Goal: Navigation & Orientation: Find specific page/section

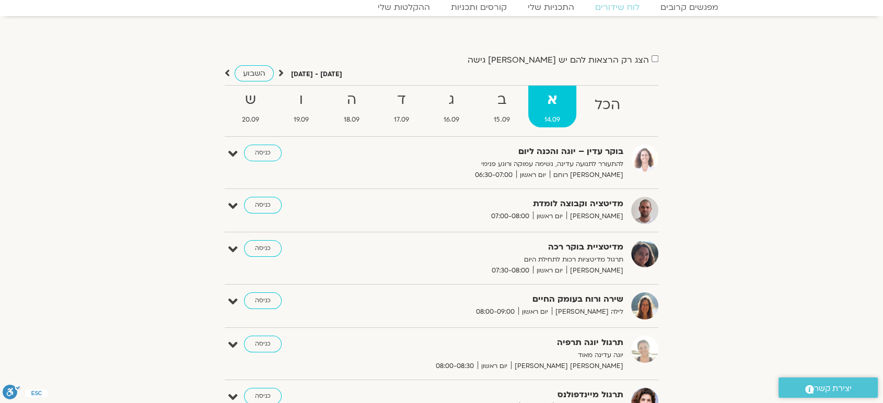
scroll to position [34, 0]
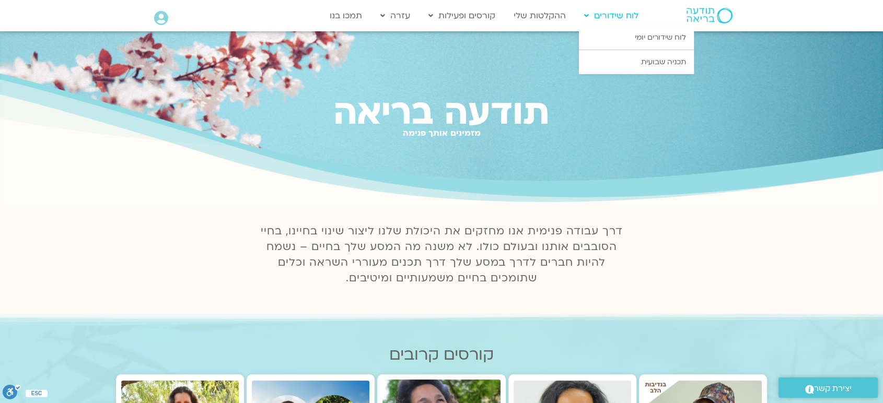
click at [585, 15] on icon at bounding box center [586, 15] width 5 height 7
click at [650, 34] on link "לוח שידורים יומי" at bounding box center [636, 38] width 115 height 24
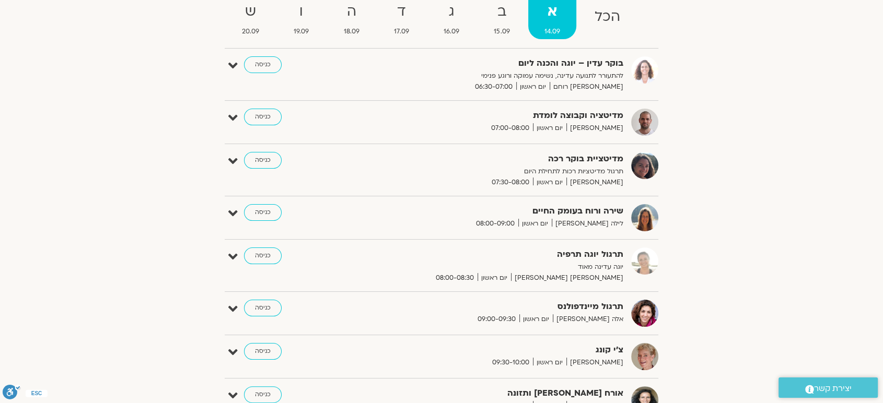
scroll to position [139, 0]
